Goal: Task Accomplishment & Management: Manage account settings

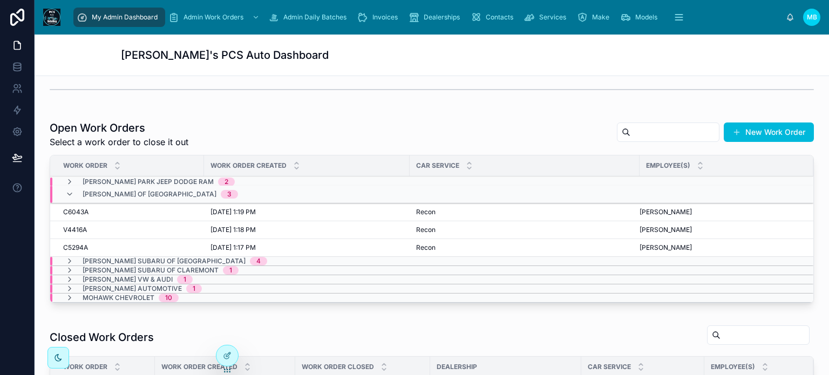
scroll to position [216, 0]
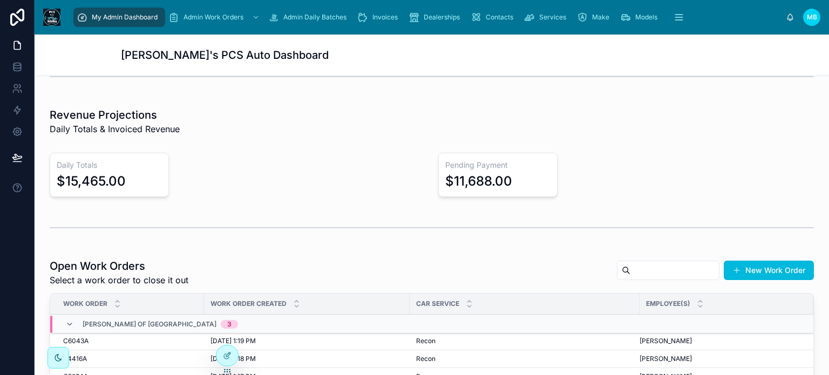
scroll to position [216, 0]
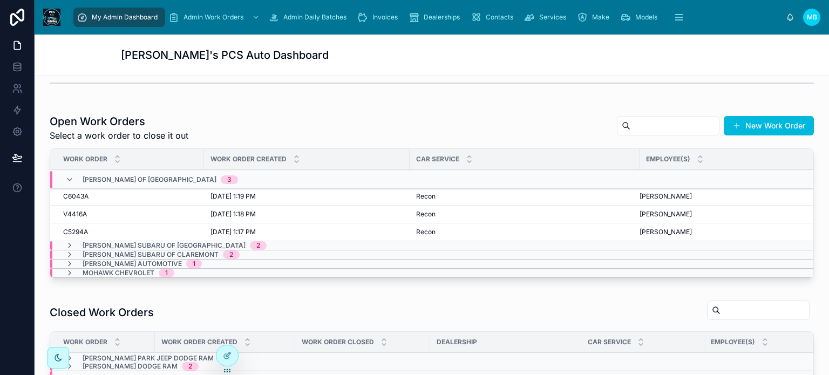
click at [0, 0] on button "Close" at bounding box center [0, 0] width 0 height 0
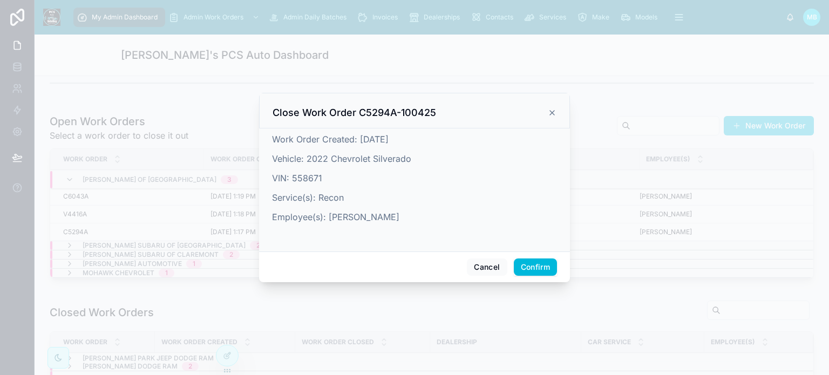
click at [539, 267] on button "Confirm" at bounding box center [535, 267] width 43 height 17
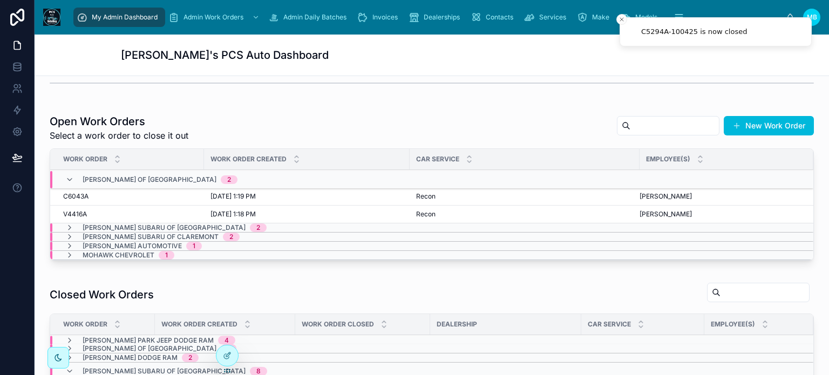
click at [0, 0] on span "Close" at bounding box center [0, 0] width 0 height 0
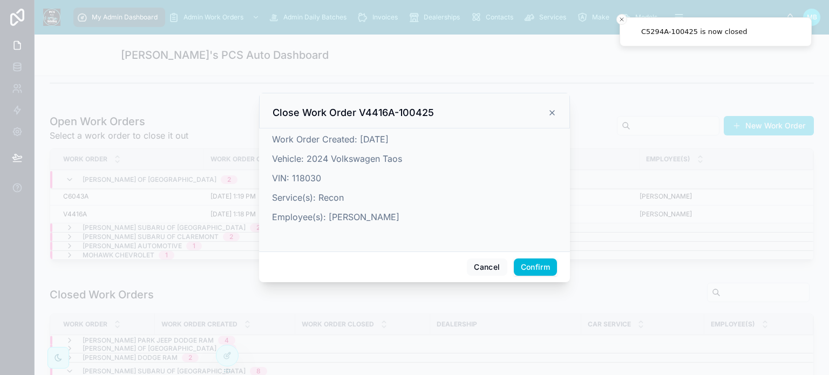
click at [527, 265] on button "Confirm" at bounding box center [535, 267] width 43 height 17
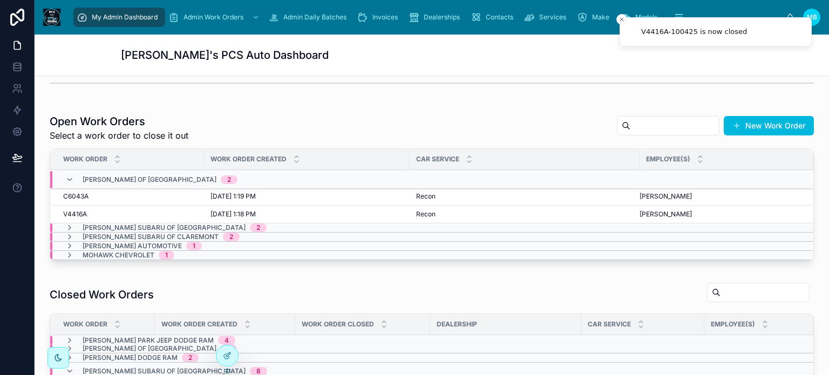
click at [0, 0] on span "Close" at bounding box center [0, 0] width 0 height 0
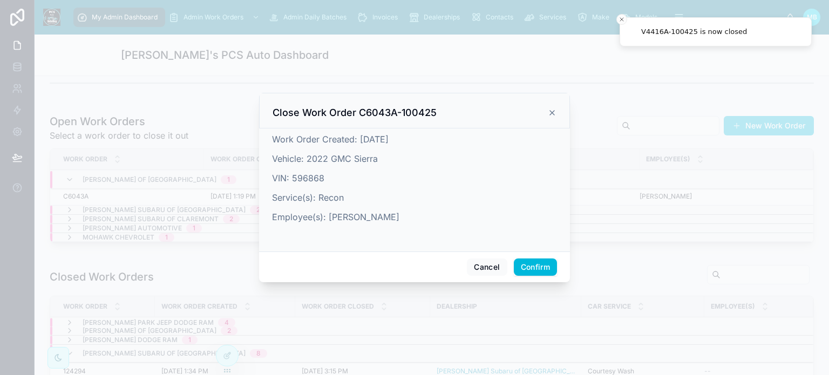
click at [539, 266] on button "Confirm" at bounding box center [535, 267] width 43 height 17
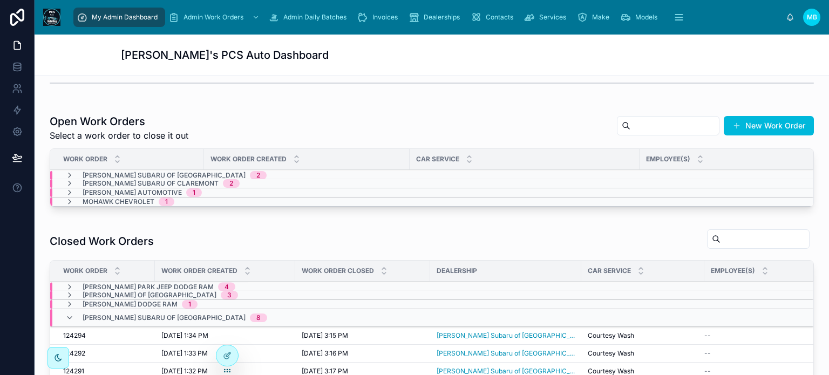
click at [70, 172] on icon at bounding box center [69, 175] width 9 height 9
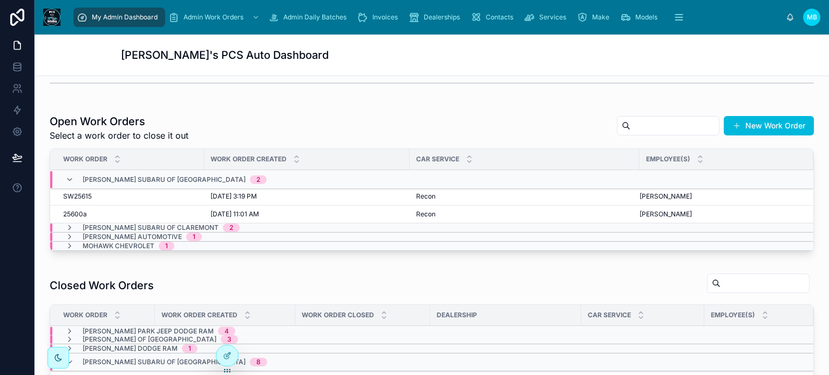
click at [70, 172] on div "[PERSON_NAME] Subaru of Bennington 2" at bounding box center [165, 179] width 201 height 17
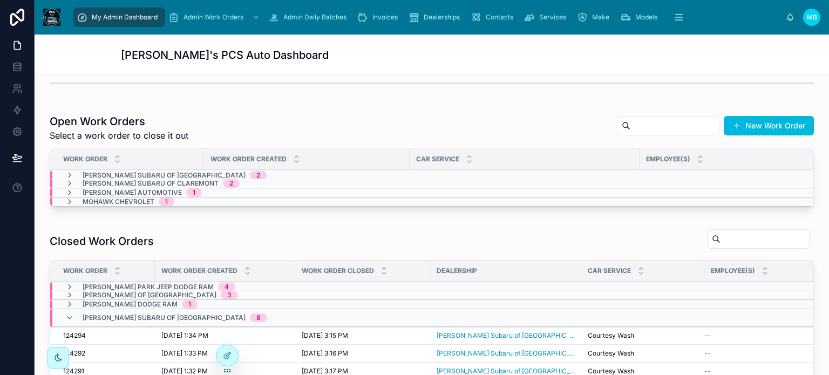
click at [70, 183] on icon at bounding box center [69, 183] width 9 height 9
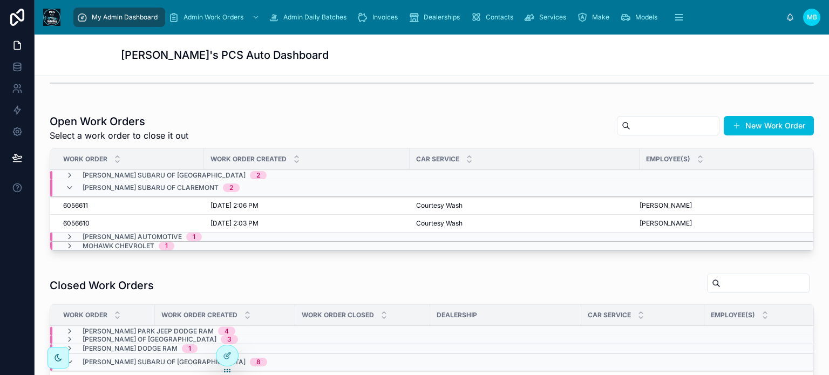
click at [0, 0] on span "Close" at bounding box center [0, 0] width 0 height 0
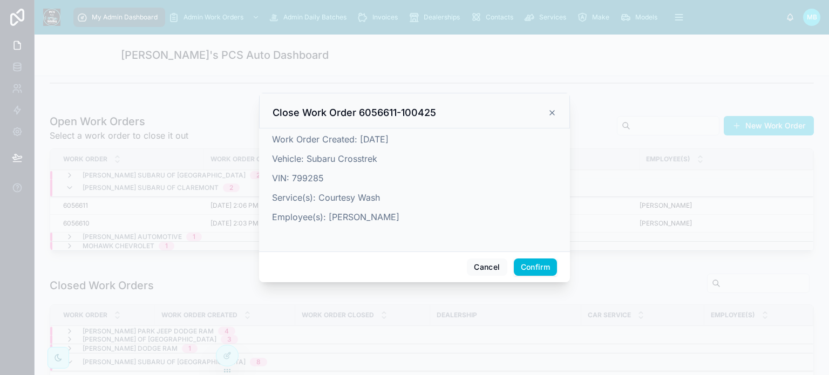
click at [543, 274] on button "Confirm" at bounding box center [535, 267] width 43 height 17
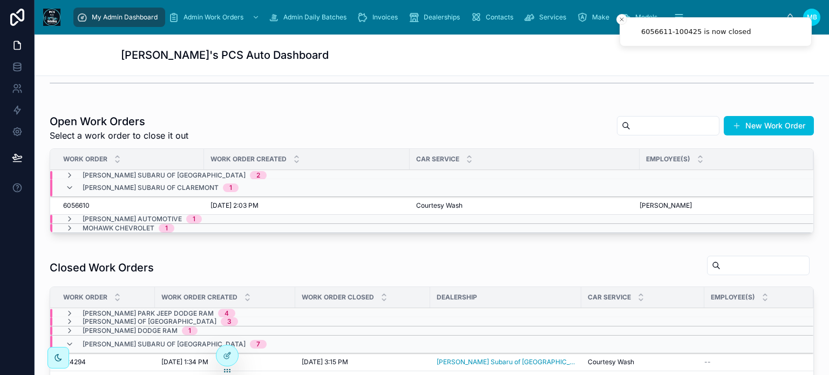
click at [0, 0] on button "Close" at bounding box center [0, 0] width 0 height 0
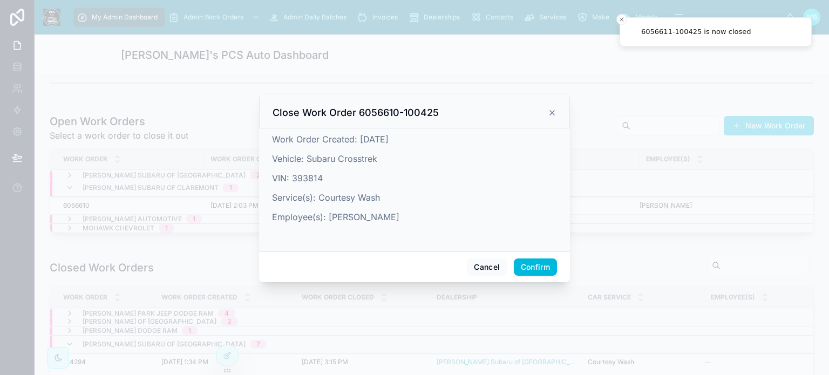
click at [553, 261] on button "Confirm" at bounding box center [535, 267] width 43 height 17
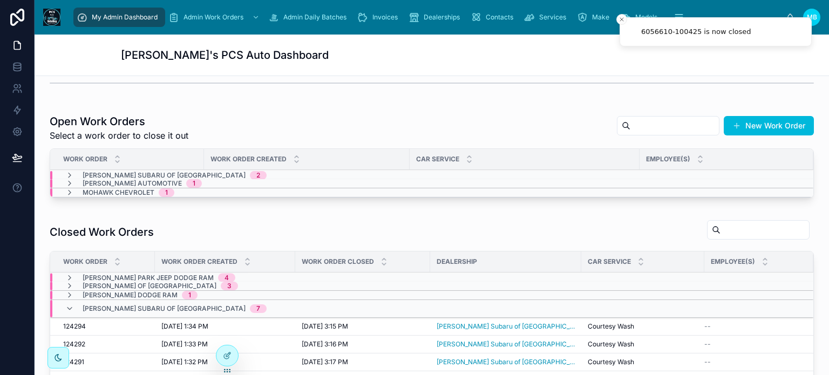
click at [71, 192] on icon at bounding box center [69, 192] width 9 height 9
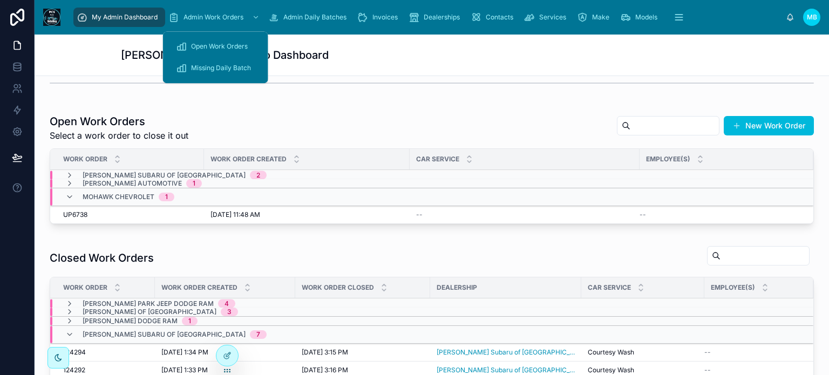
click at [210, 15] on span "Admin Work Orders" at bounding box center [214, 17] width 60 height 9
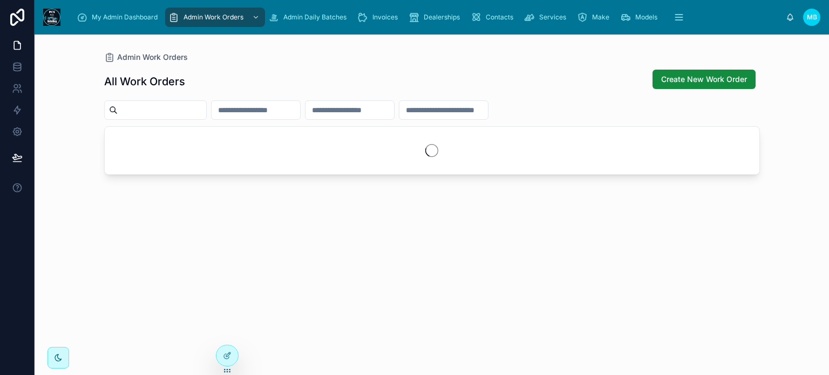
click at [181, 113] on input "text" at bounding box center [162, 110] width 89 height 15
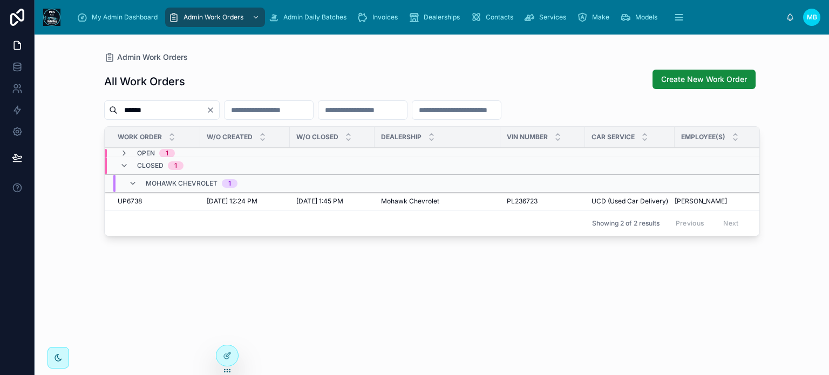
type input "******"
click at [121, 152] on icon at bounding box center [124, 153] width 9 height 9
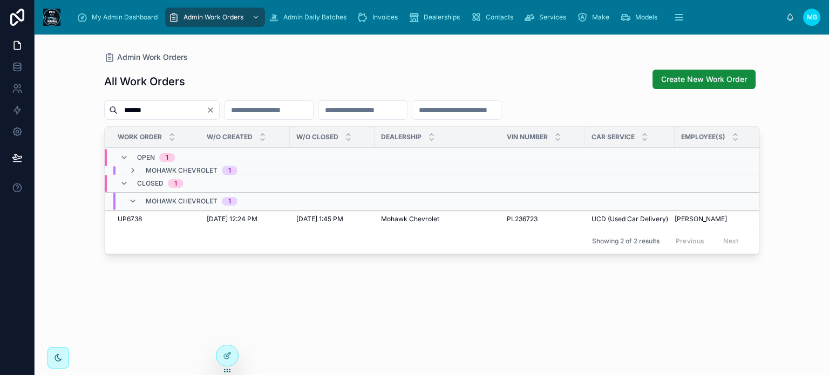
click at [121, 17] on span "My Admin Dashboard" at bounding box center [125, 17] width 66 height 9
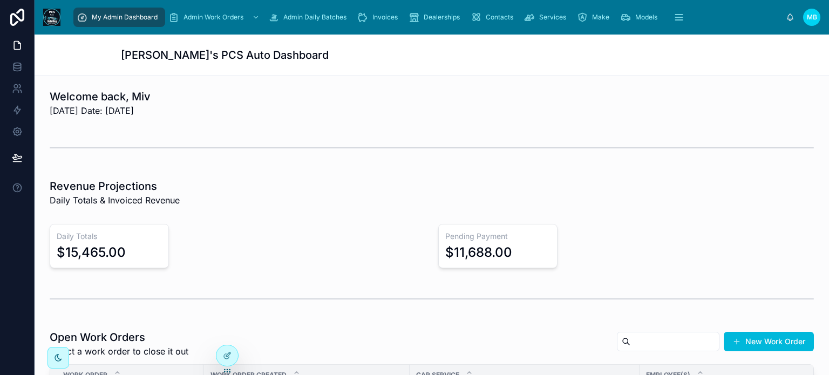
scroll to position [324, 0]
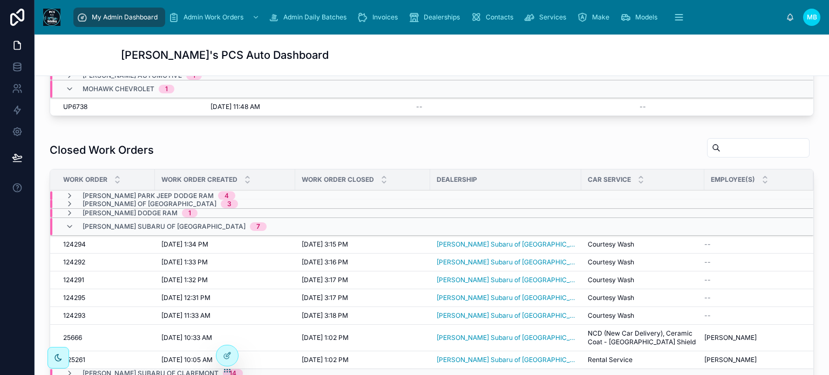
click at [73, 103] on span "UP6738" at bounding box center [75, 107] width 24 height 9
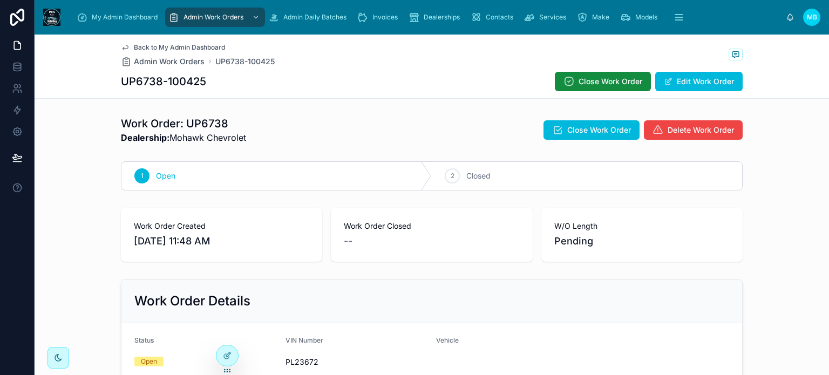
click at [672, 132] on span "Delete Work Order" at bounding box center [701, 130] width 66 height 11
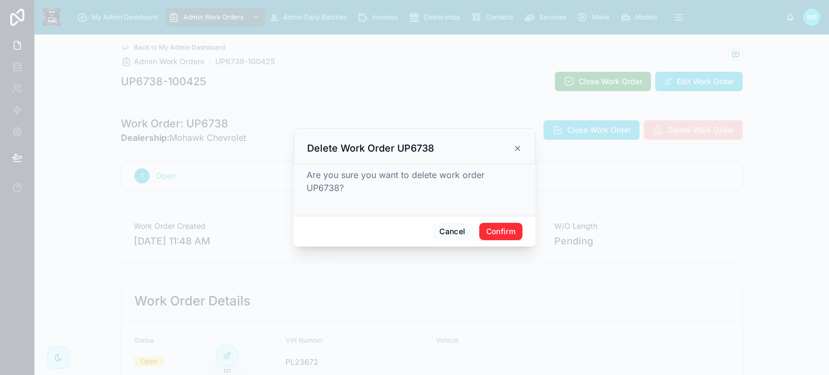
click at [502, 225] on button "Confirm" at bounding box center [500, 231] width 43 height 17
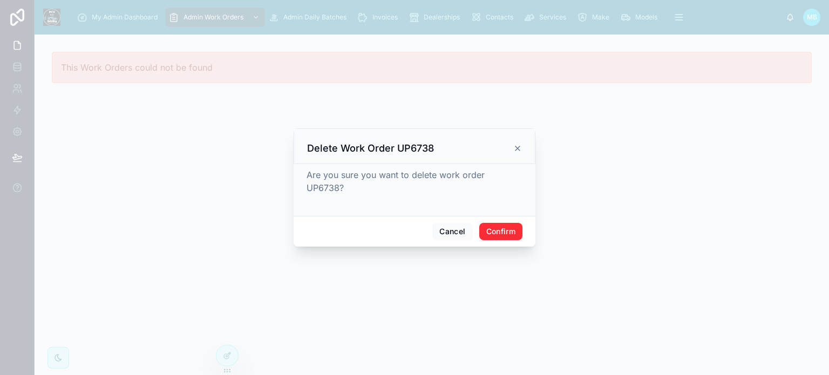
click at [498, 226] on button "Confirm" at bounding box center [500, 231] width 43 height 17
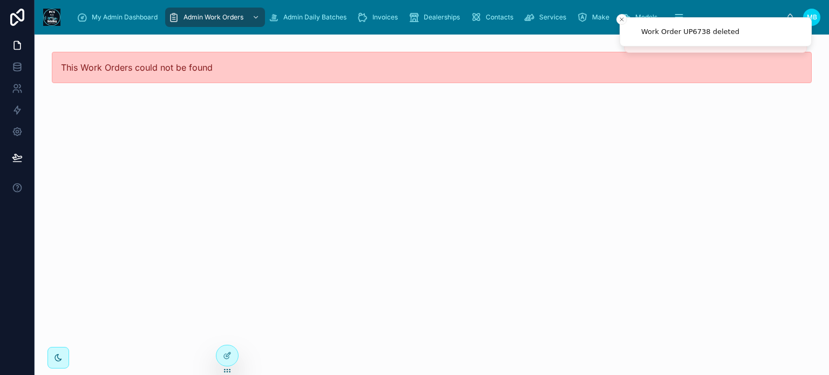
click at [112, 23] on div "My Admin Dashboard" at bounding box center [119, 17] width 85 height 17
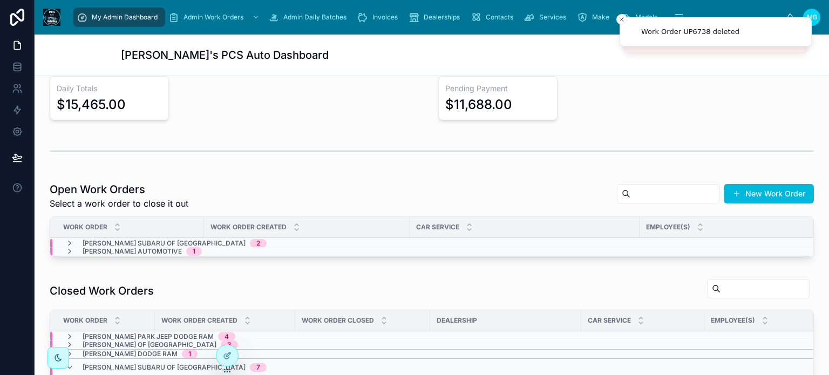
scroll to position [216, 0]
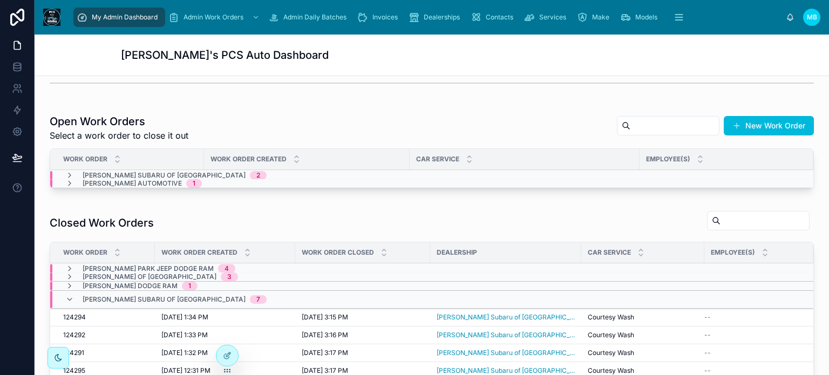
click at [67, 173] on icon at bounding box center [69, 175] width 9 height 9
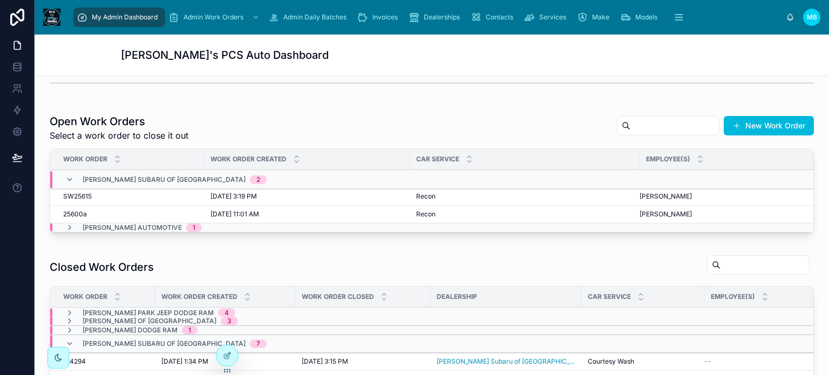
click at [68, 173] on div "[PERSON_NAME] Subaru of Bennington 2" at bounding box center [165, 179] width 201 height 17
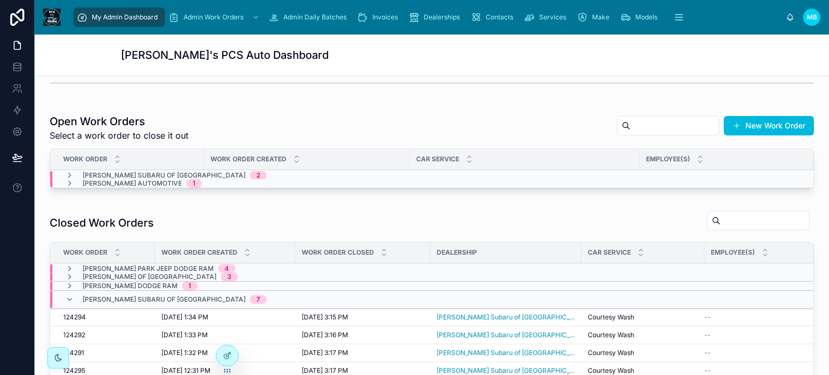
click at [71, 300] on icon at bounding box center [69, 299] width 9 height 9
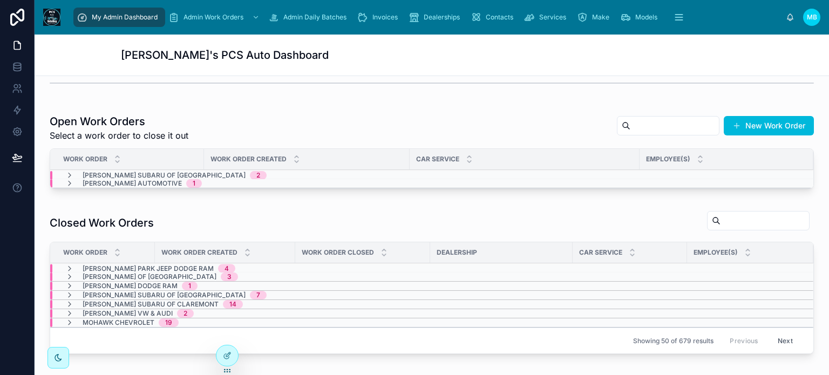
click at [378, 21] on span "Invoices" at bounding box center [385, 17] width 25 height 9
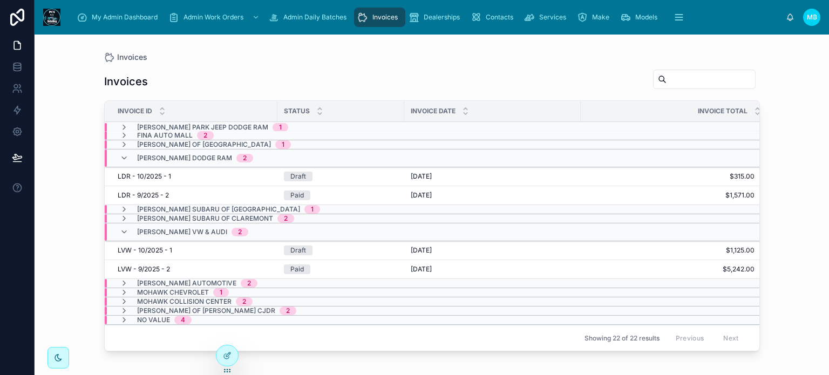
click at [122, 138] on icon at bounding box center [124, 135] width 9 height 9
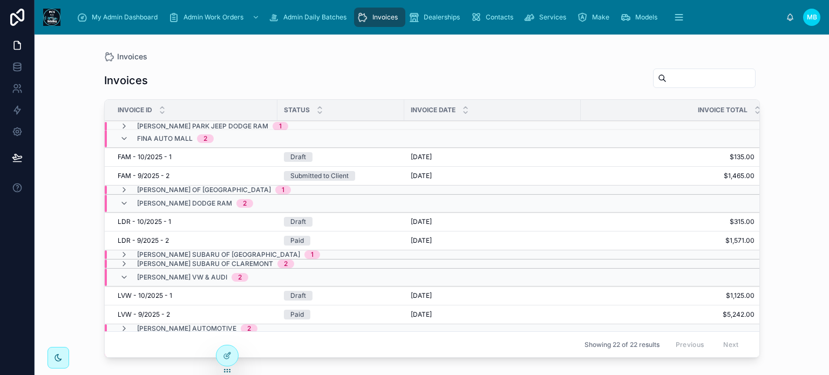
click at [122, 138] on icon at bounding box center [124, 138] width 9 height 9
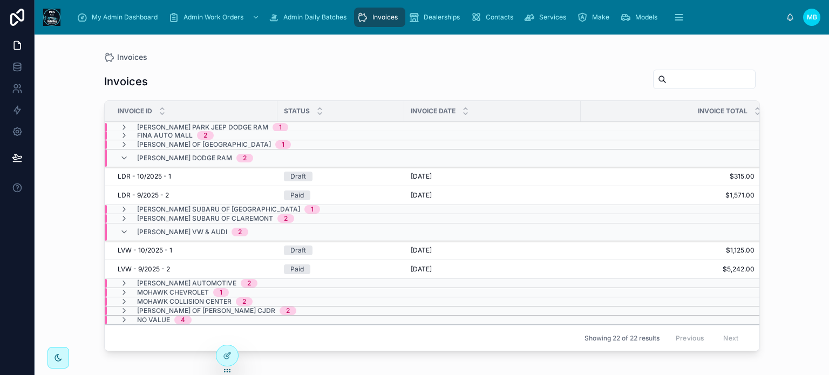
click at [123, 155] on icon at bounding box center [124, 158] width 9 height 9
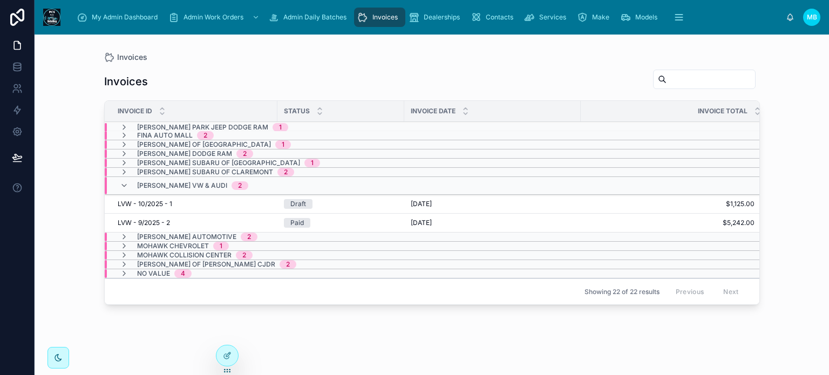
click at [122, 180] on div "[PERSON_NAME] VW & Audi 2" at bounding box center [184, 185] width 128 height 17
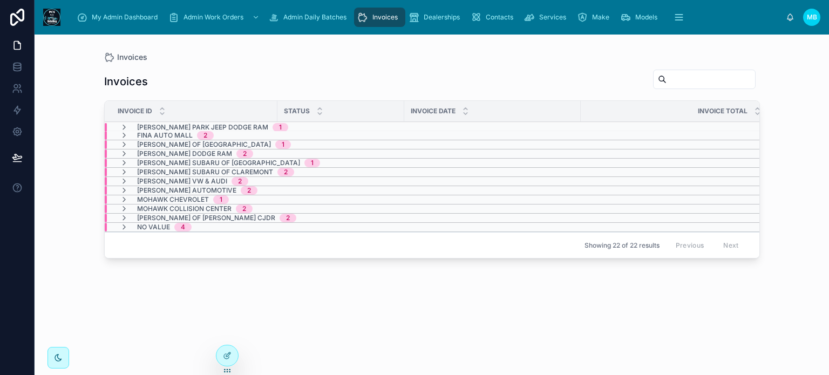
click at [121, 210] on icon at bounding box center [124, 209] width 9 height 9
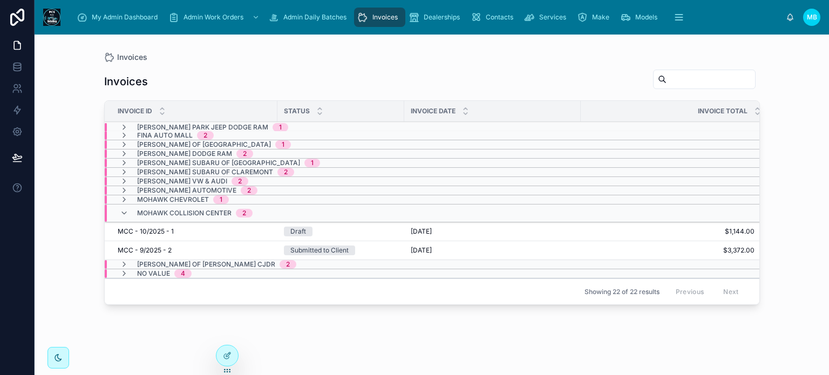
click at [121, 210] on icon at bounding box center [124, 213] width 9 height 9
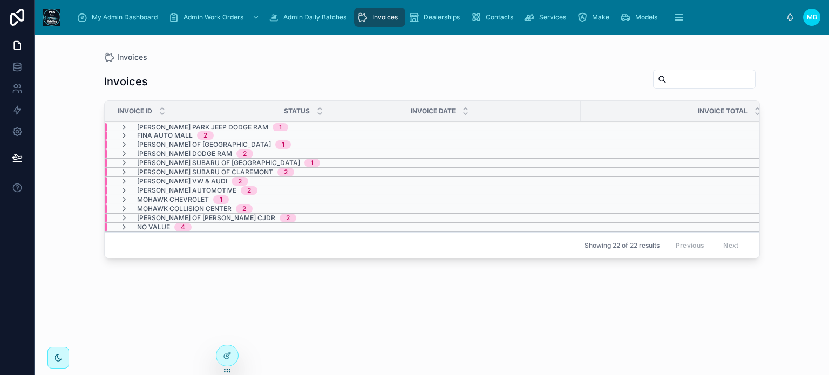
click at [123, 216] on icon at bounding box center [124, 218] width 9 height 9
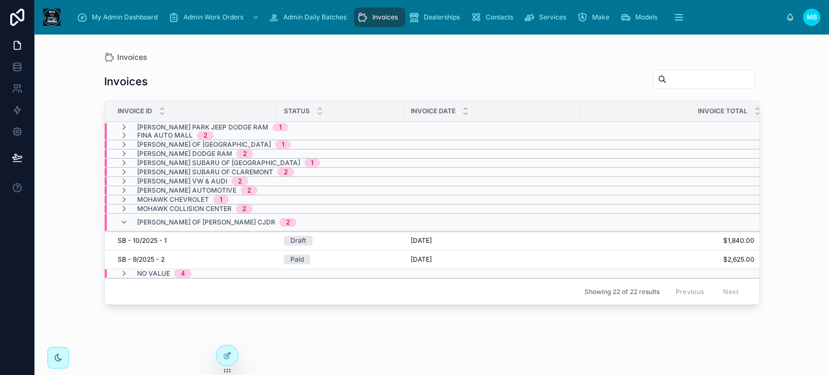
click at [123, 216] on div "[PERSON_NAME] of [PERSON_NAME] CJDR 2" at bounding box center [208, 222] width 177 height 17
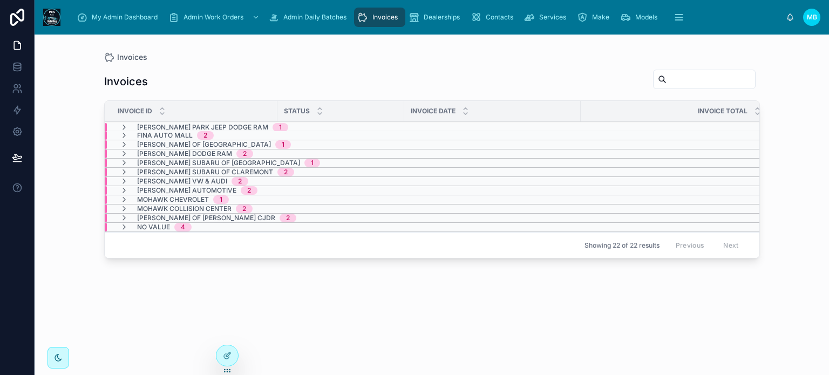
click at [123, 225] on icon at bounding box center [124, 227] width 9 height 9
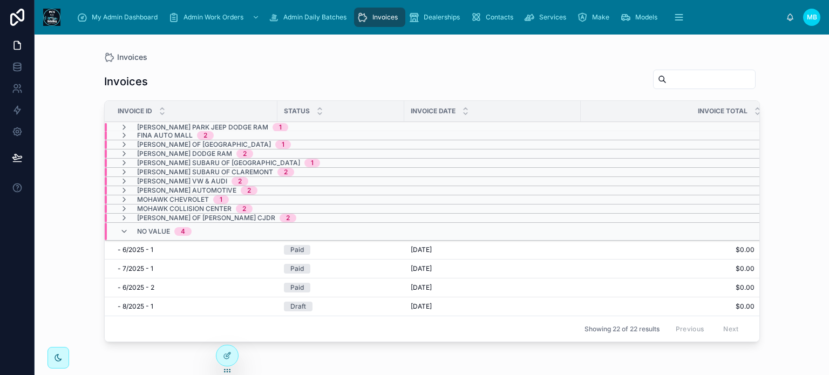
click at [123, 225] on div "No value 4" at bounding box center [156, 231] width 72 height 17
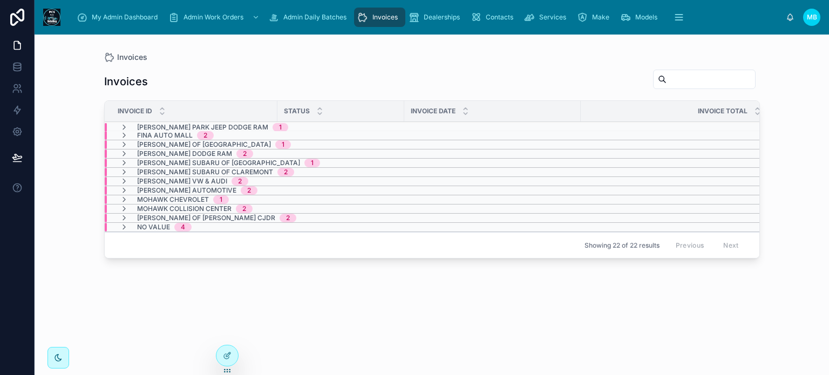
drag, startPoint x: 97, startPoint y: 16, endPoint x: 140, endPoint y: 24, distance: 43.9
click at [97, 16] on span "My Admin Dashboard" at bounding box center [125, 17] width 66 height 9
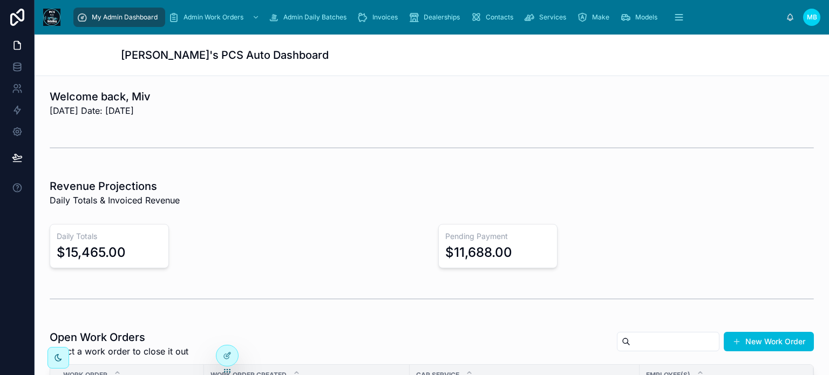
click at [374, 19] on span "Invoices" at bounding box center [385, 17] width 25 height 9
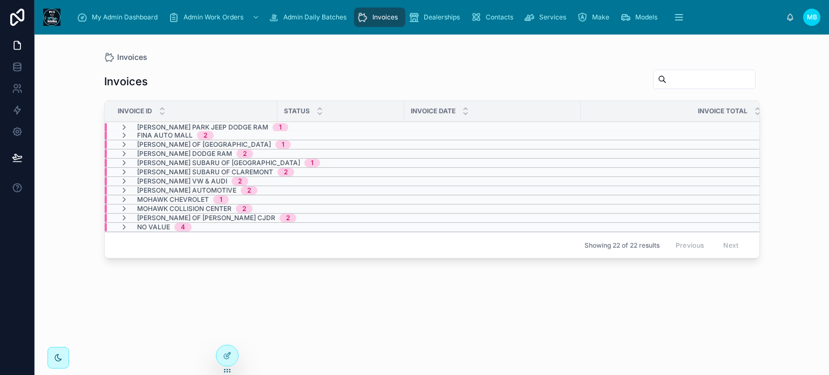
click at [126, 217] on icon at bounding box center [124, 218] width 9 height 9
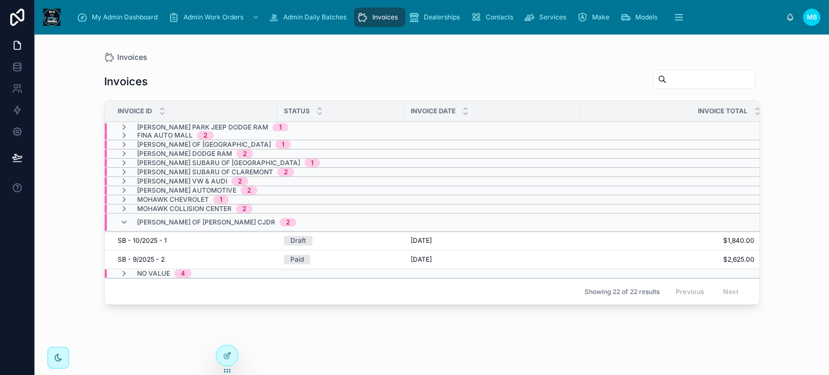
click at [126, 218] on icon at bounding box center [124, 222] width 9 height 9
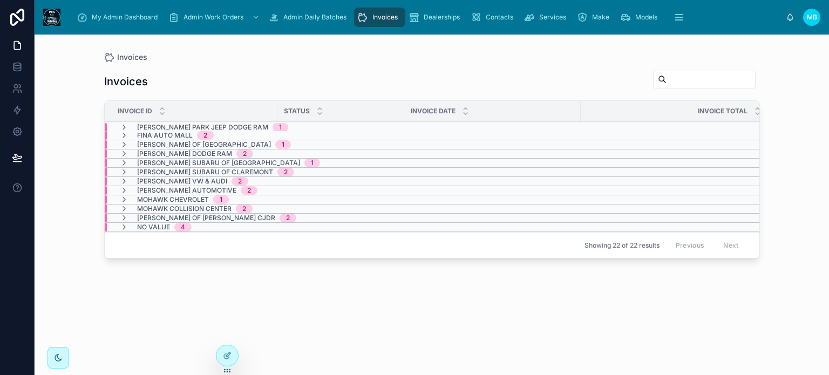
click at [123, 205] on icon at bounding box center [124, 209] width 9 height 9
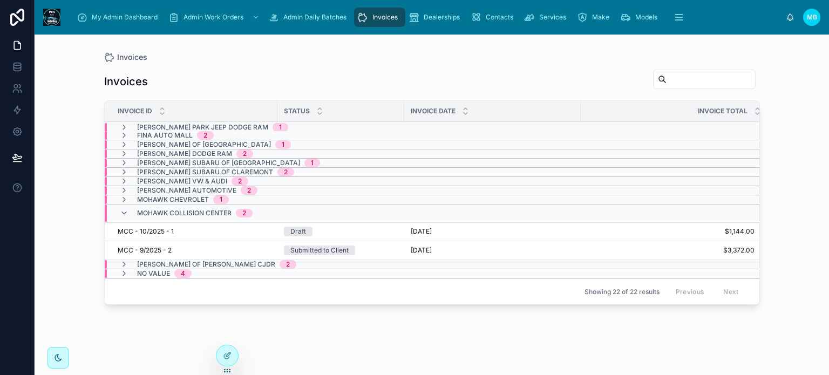
click at [123, 205] on div "Mohawk Collision Center 2" at bounding box center [186, 213] width 133 height 17
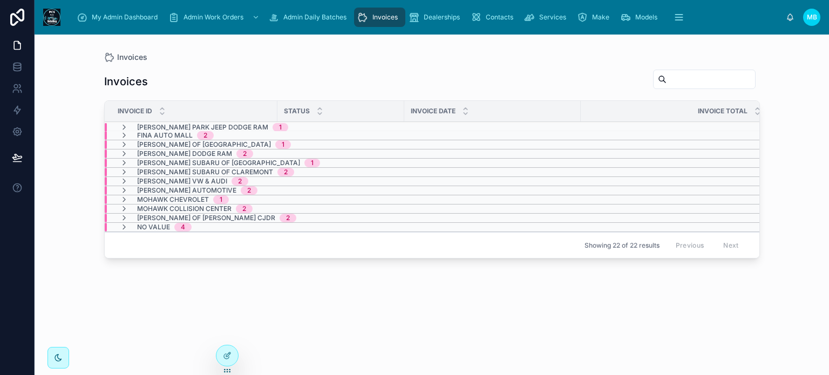
click at [125, 196] on icon at bounding box center [124, 199] width 9 height 9
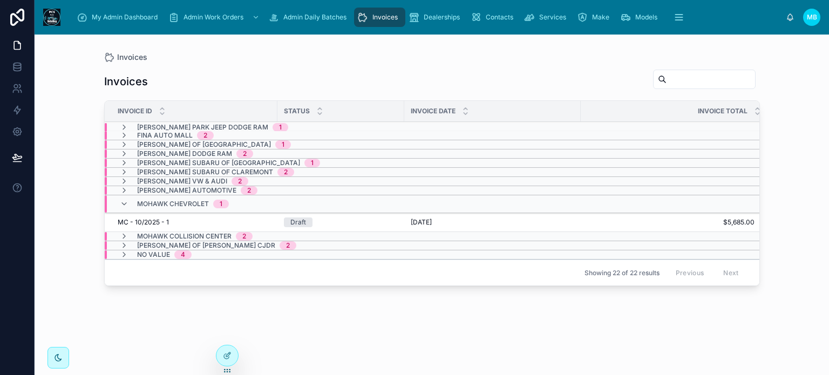
click at [122, 204] on icon at bounding box center [124, 204] width 9 height 9
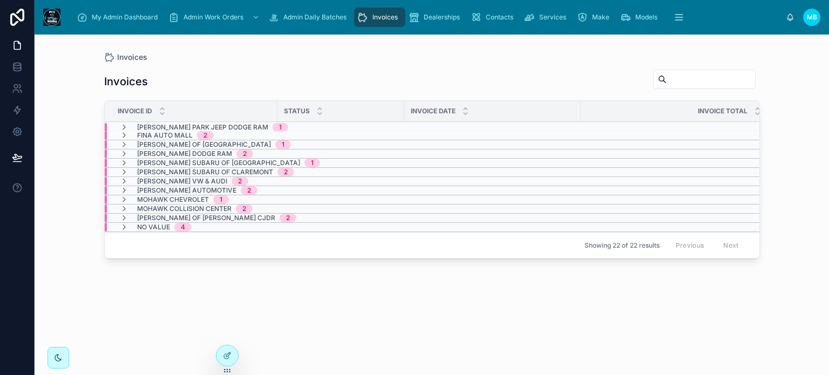
click at [122, 191] on icon at bounding box center [124, 190] width 9 height 9
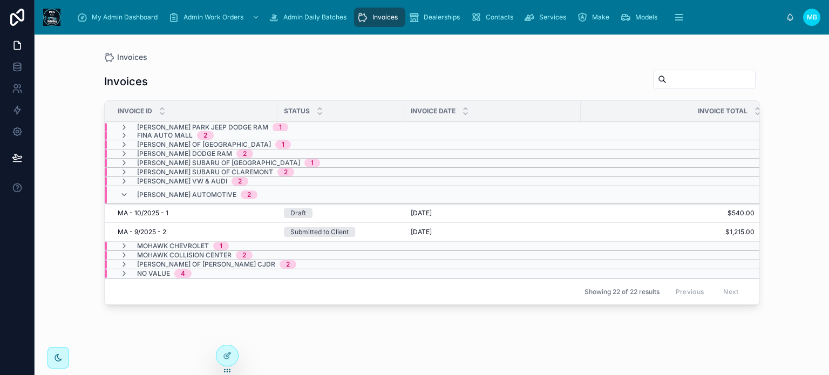
click at [122, 191] on icon at bounding box center [124, 195] width 9 height 9
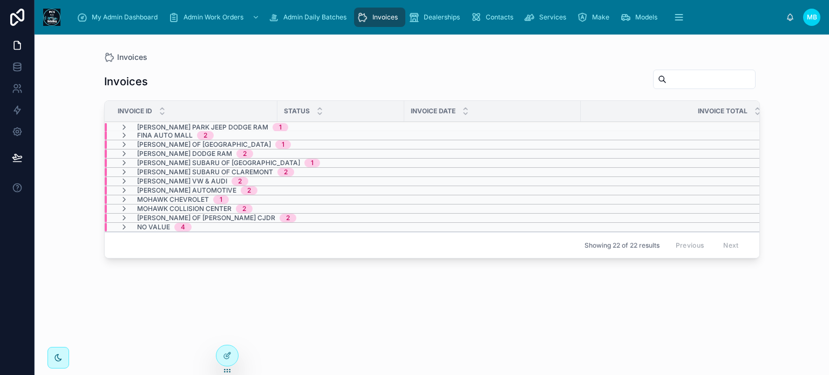
click at [124, 181] on icon at bounding box center [124, 181] width 9 height 9
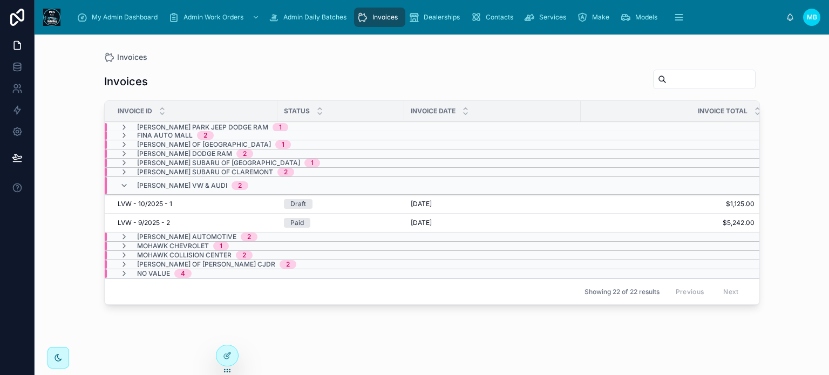
click at [124, 181] on icon at bounding box center [124, 185] width 9 height 9
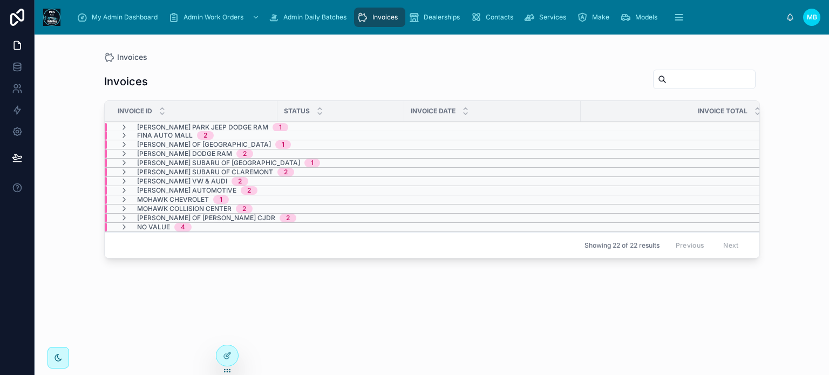
click at [125, 171] on icon at bounding box center [124, 172] width 9 height 9
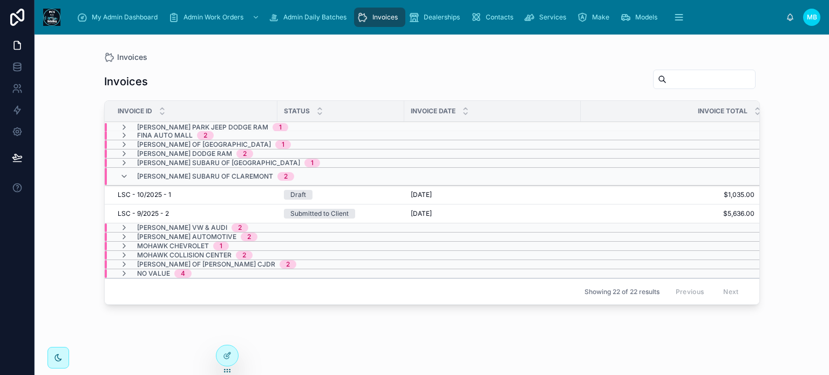
click at [125, 172] on icon at bounding box center [124, 176] width 9 height 9
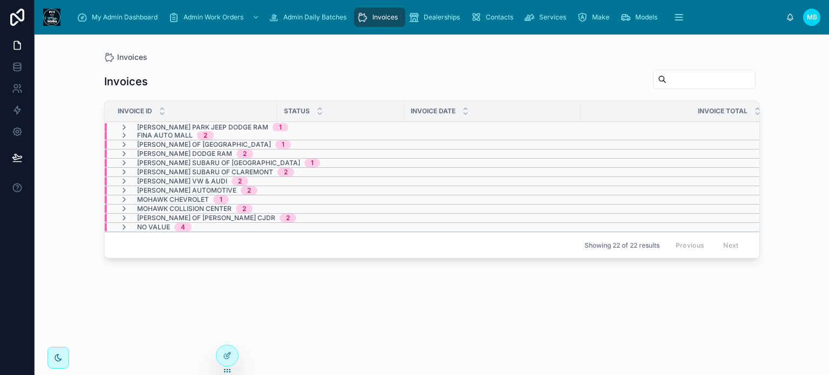
drag, startPoint x: 118, startPoint y: 12, endPoint x: 136, endPoint y: 20, distance: 19.4
click at [118, 13] on span "My Admin Dashboard" at bounding box center [125, 17] width 66 height 9
